Goal: Information Seeking & Learning: Understand process/instructions

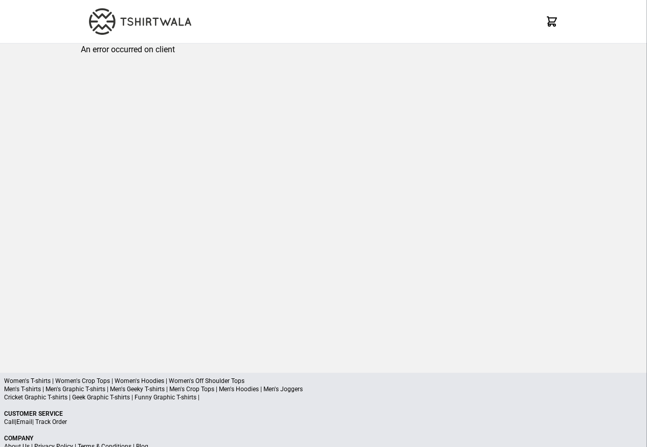
click at [37, 399] on p "Cricket Graphic T-shirts | Geek Graphic T-shirts | Funny Graphic T-shirts |" at bounding box center [323, 397] width 639 height 8
